Goal: Task Accomplishment & Management: Complete application form

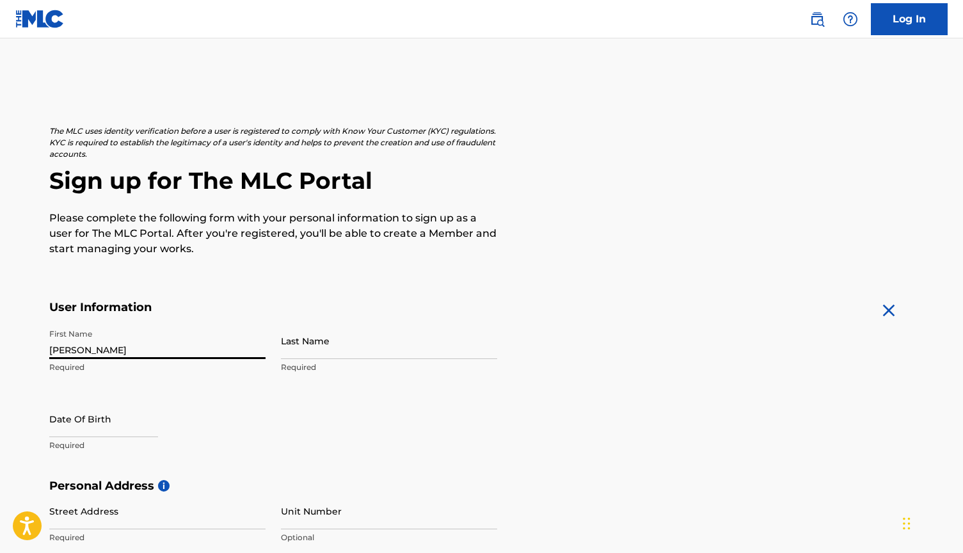
type input "[PERSON_NAME]"
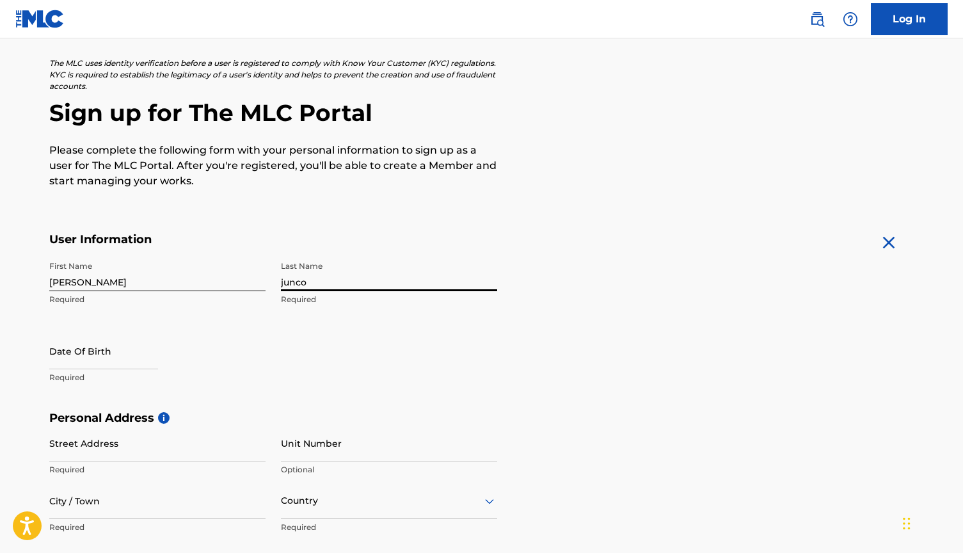
scroll to position [97, 0]
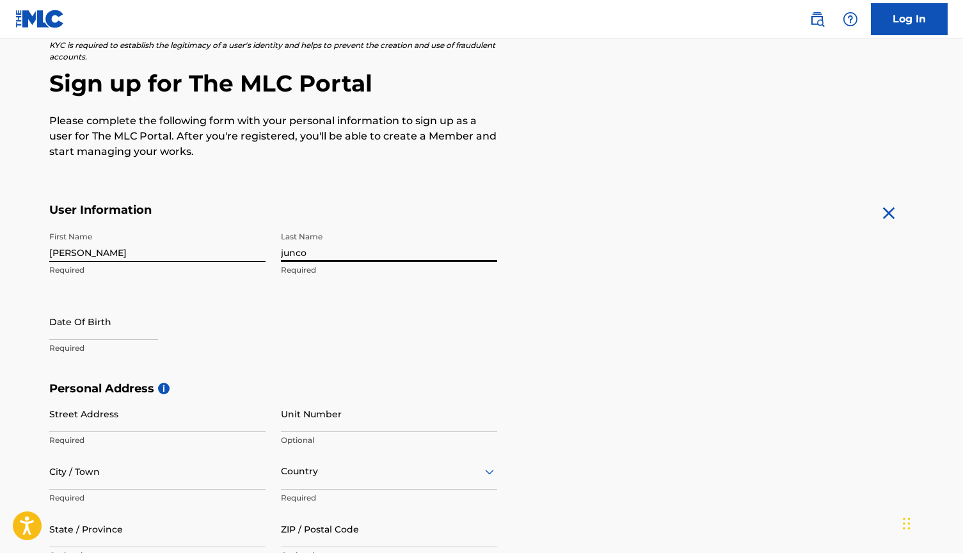
type input "junco"
select select "8"
select select "2025"
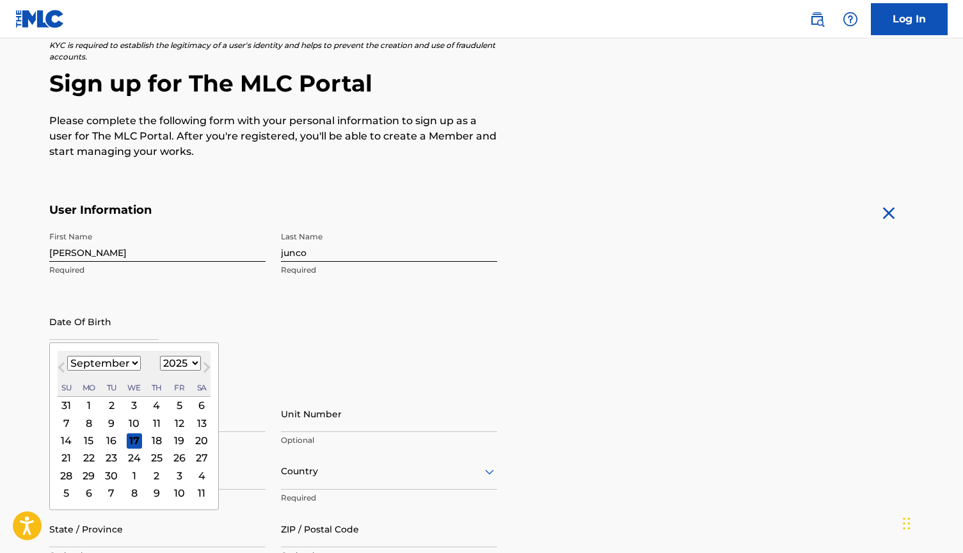
select select "0"
click at [107, 422] on div "7" at bounding box center [111, 422] width 15 height 15
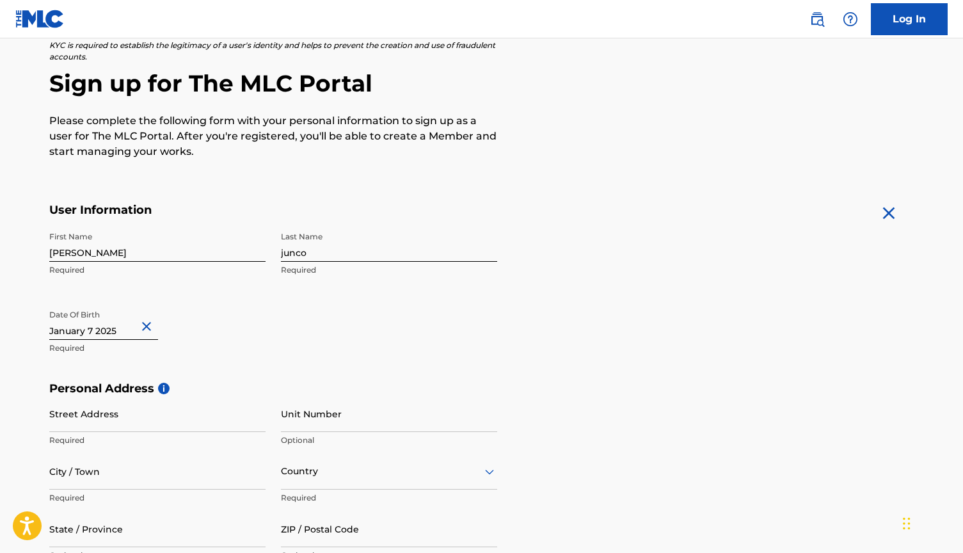
click at [114, 342] on p "Required" at bounding box center [157, 348] width 216 height 12
click at [114, 332] on input "text" at bounding box center [103, 321] width 109 height 36
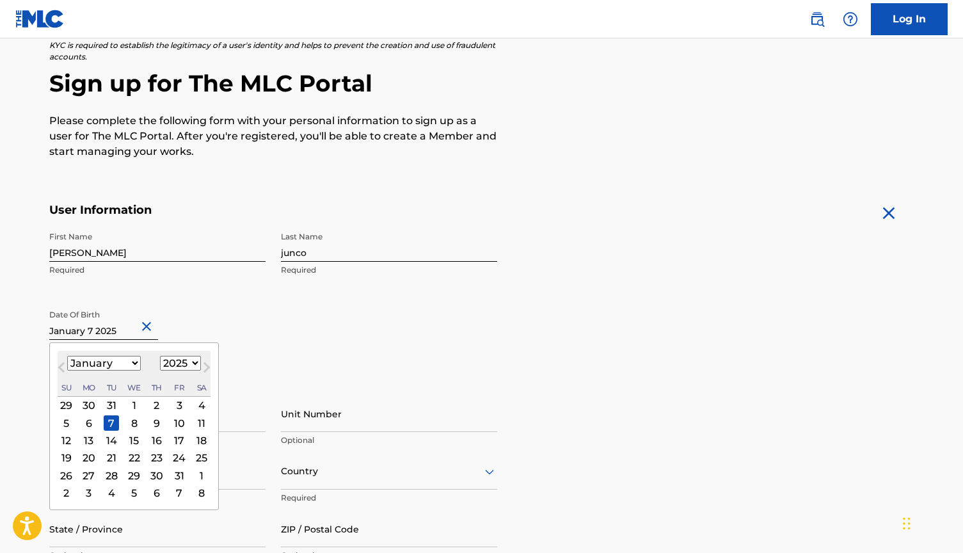
select select "1999"
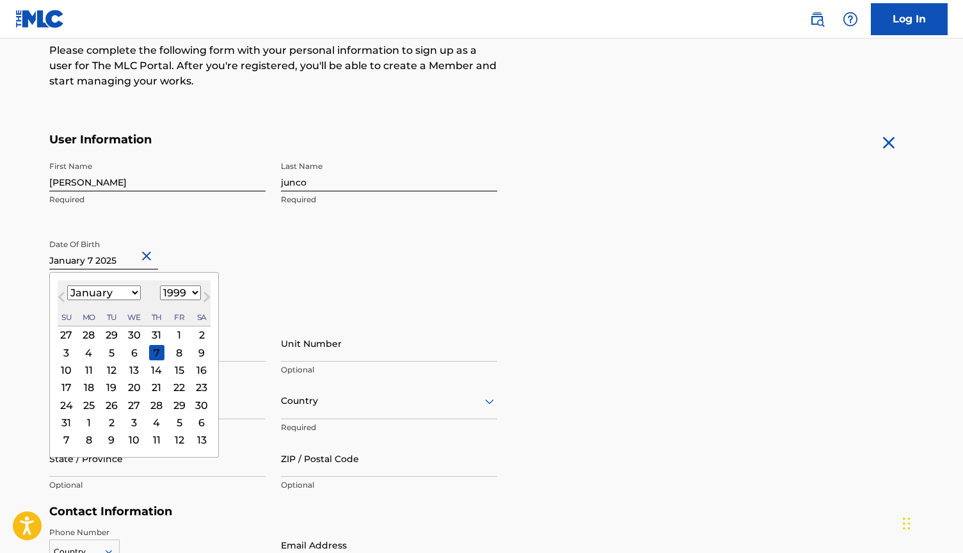
click at [233, 252] on div "Date Of Birth [DEMOGRAPHIC_DATA] Previous Month Next Month [DATE] January Febru…" at bounding box center [157, 262] width 216 height 58
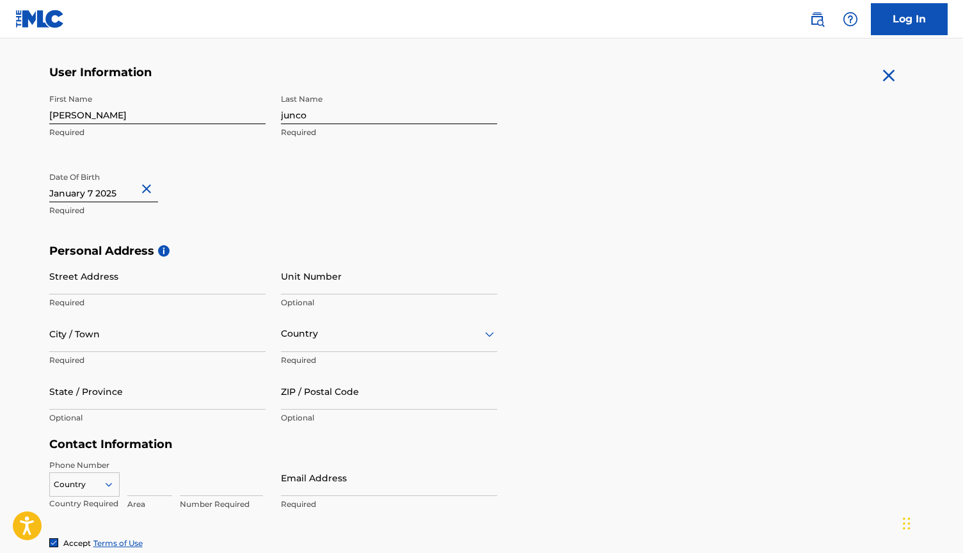
scroll to position [298, 0]
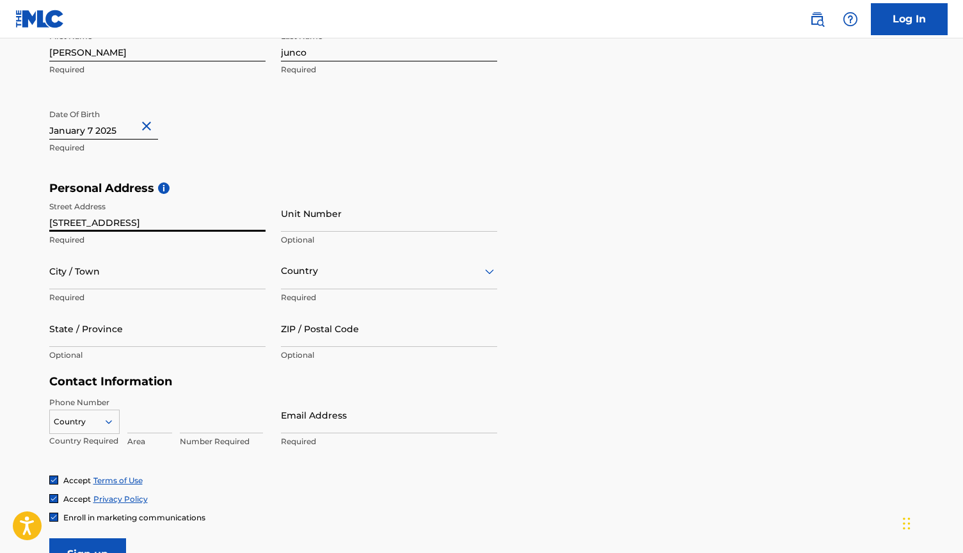
type input "[STREET_ADDRESS]"
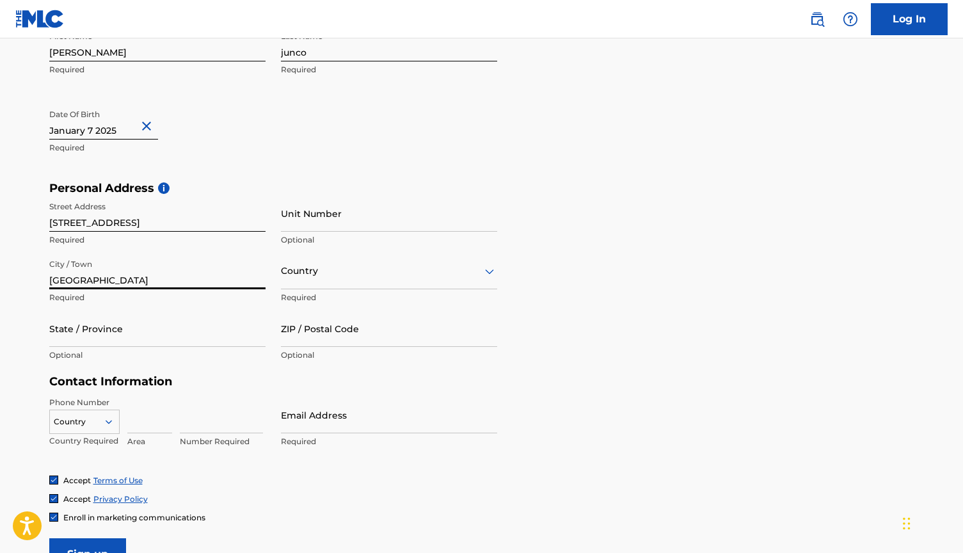
type input "[GEOGRAPHIC_DATA]"
click at [328, 265] on div at bounding box center [389, 271] width 216 height 16
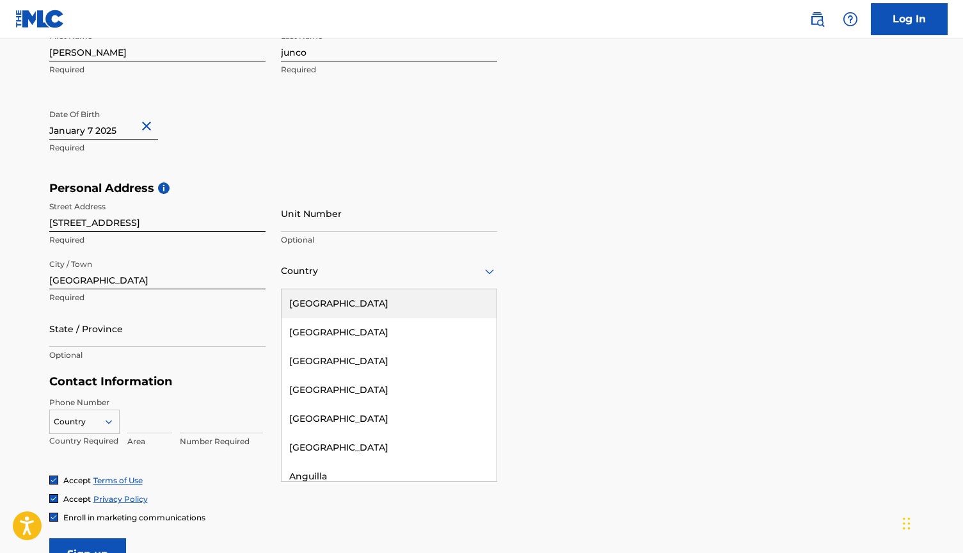
click at [323, 307] on div "[GEOGRAPHIC_DATA]" at bounding box center [389, 303] width 215 height 29
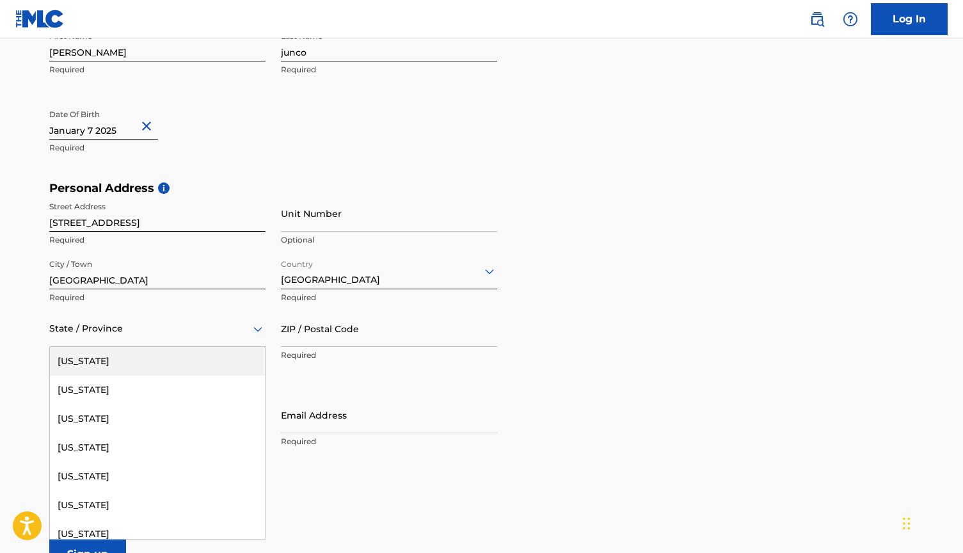
click at [199, 327] on div at bounding box center [157, 329] width 216 height 16
type input "fl"
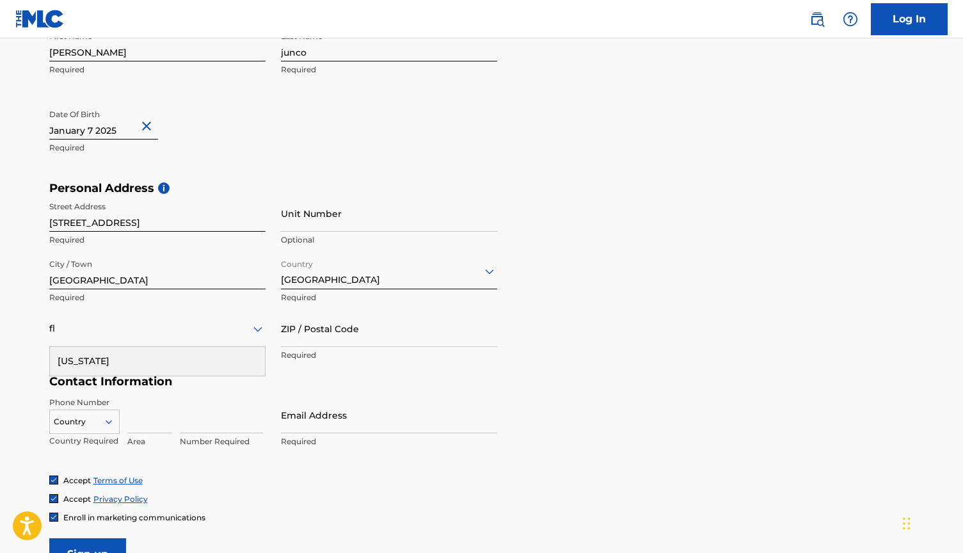
click at [134, 358] on div "[US_STATE]" at bounding box center [157, 361] width 215 height 29
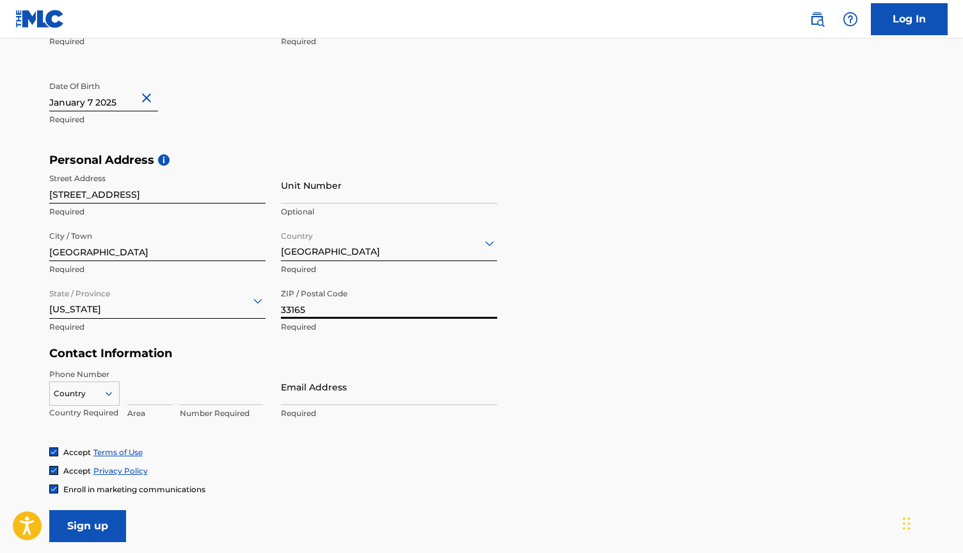
type input "33165"
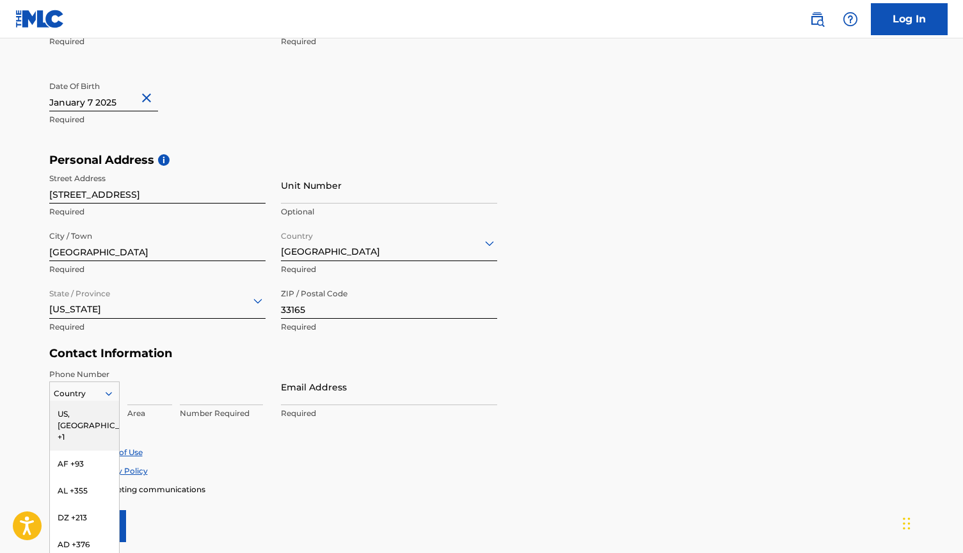
scroll to position [365, 0]
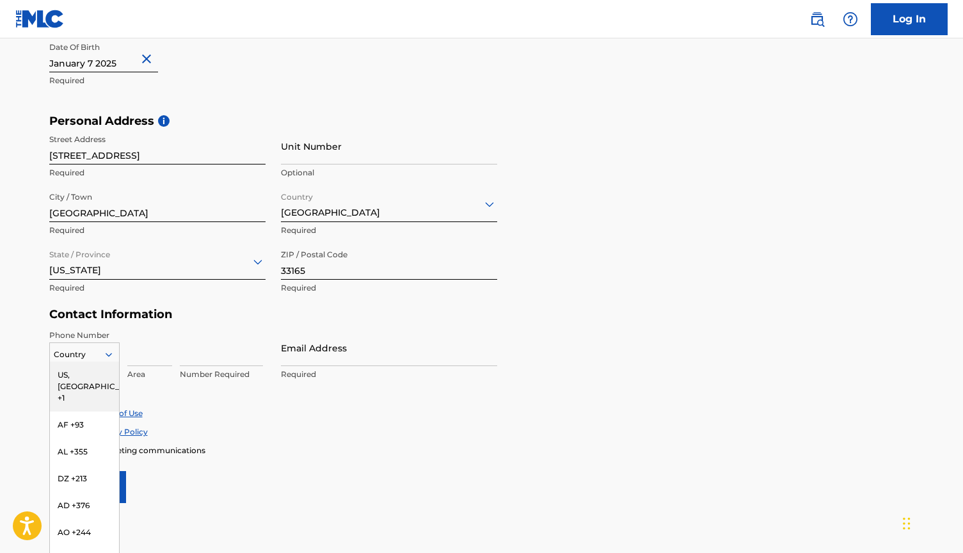
click at [90, 362] on div "US, [GEOGRAPHIC_DATA] +1, 1 of 216. 216 results available. Use Up and Down to c…" at bounding box center [84, 351] width 70 height 19
click at [98, 375] on div "US, [GEOGRAPHIC_DATA] +1" at bounding box center [84, 387] width 69 height 50
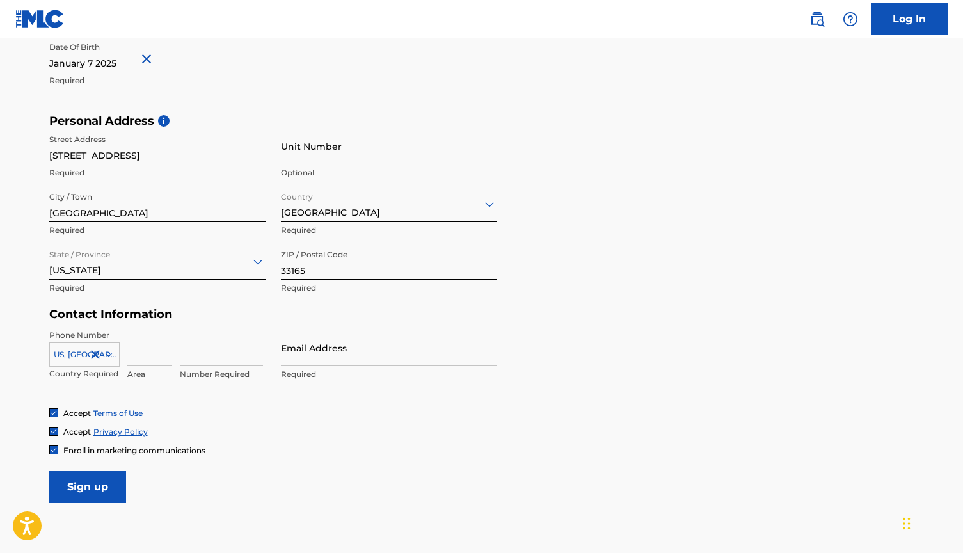
click at [149, 355] on input at bounding box center [149, 348] width 45 height 36
type input "305"
type input "6131724"
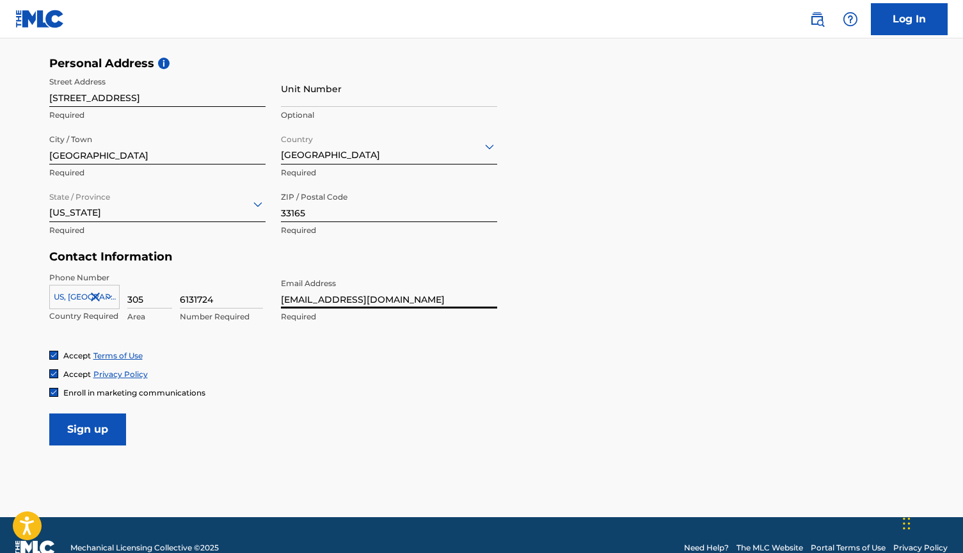
scroll to position [425, 0]
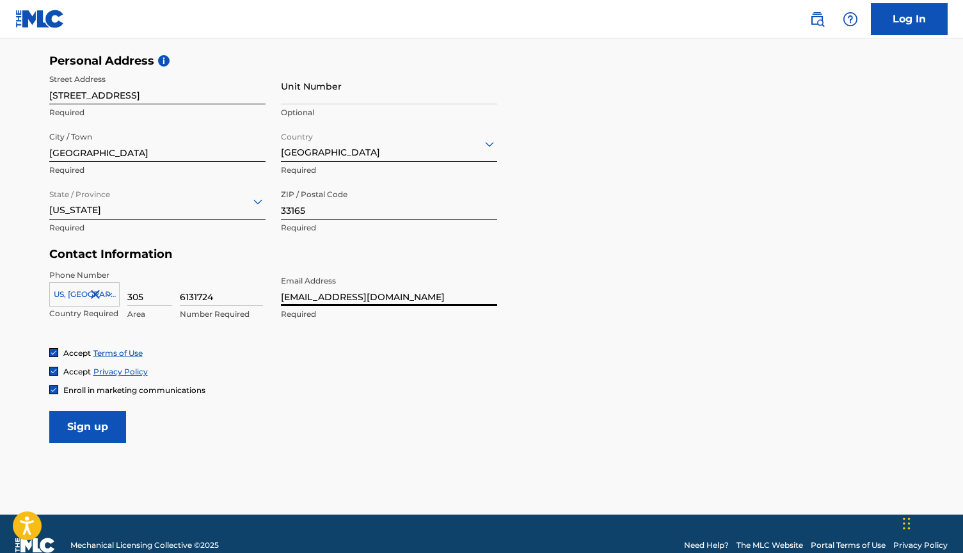
type input "[EMAIL_ADDRESS][DOMAIN_NAME]"
click at [97, 426] on input "Sign up" at bounding box center [87, 427] width 77 height 32
